Goal: Navigation & Orientation: Understand site structure

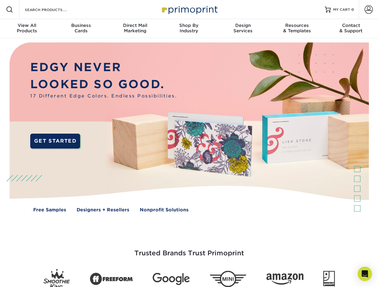
click at [189, 144] on img at bounding box center [189, 131] width 374 height 187
click at [10, 10] on span at bounding box center [9, 9] width 7 height 7
click at [368, 10] on span at bounding box center [369, 9] width 8 height 8
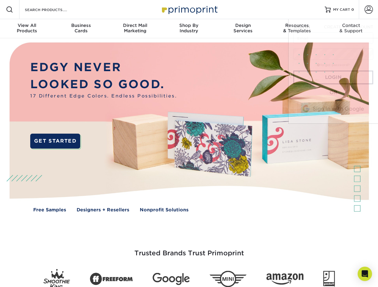
click at [27, 29] on div "View All Products" at bounding box center [27, 28] width 54 height 11
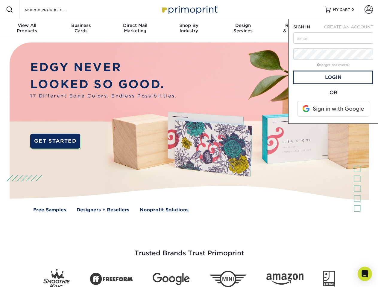
click at [81, 29] on div "Business Cards" at bounding box center [81, 28] width 54 height 11
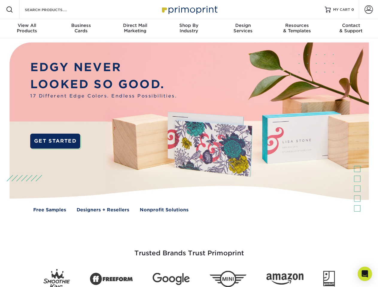
click at [135, 29] on div "Direct Mail Marketing" at bounding box center [135, 28] width 54 height 11
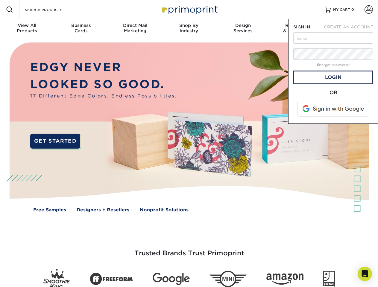
click at [189, 29] on div "Shop By Industry" at bounding box center [189, 28] width 54 height 11
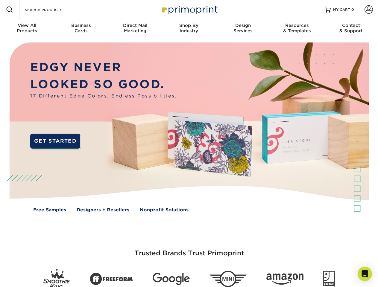
click at [243, 29] on div "Design Services" at bounding box center [243, 28] width 54 height 11
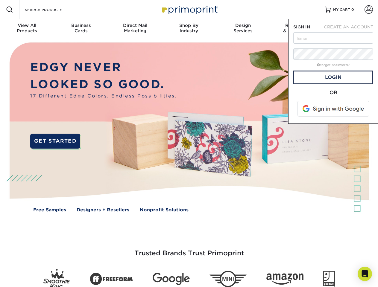
click at [297, 29] on span "SIGN IN" at bounding box center [301, 27] width 17 height 5
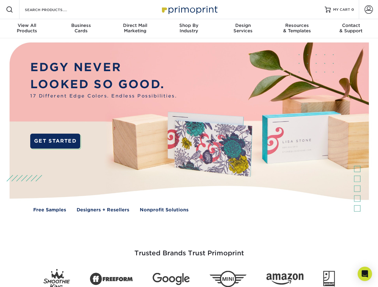
click at [351, 29] on div "Contact & Support" at bounding box center [351, 28] width 54 height 11
